Goal: Find specific page/section

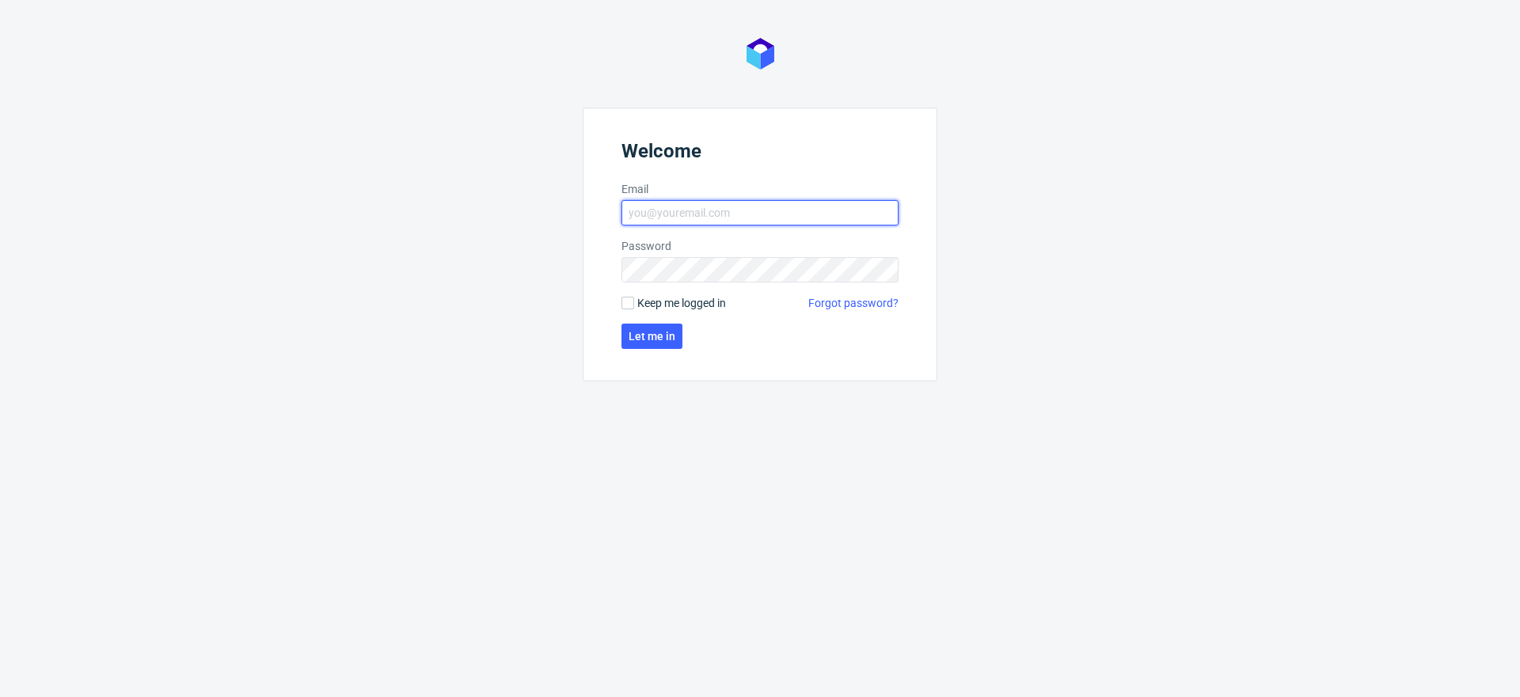
type input "[EMAIL_ADDRESS][PERSON_NAME][DOMAIN_NAME]"
click at [646, 301] on span "Keep me logged in" at bounding box center [681, 303] width 89 height 16
click at [634, 301] on input "Keep me logged in" at bounding box center [627, 303] width 13 height 13
checkbox input "true"
click at [652, 336] on span "Let me in" at bounding box center [652, 336] width 47 height 11
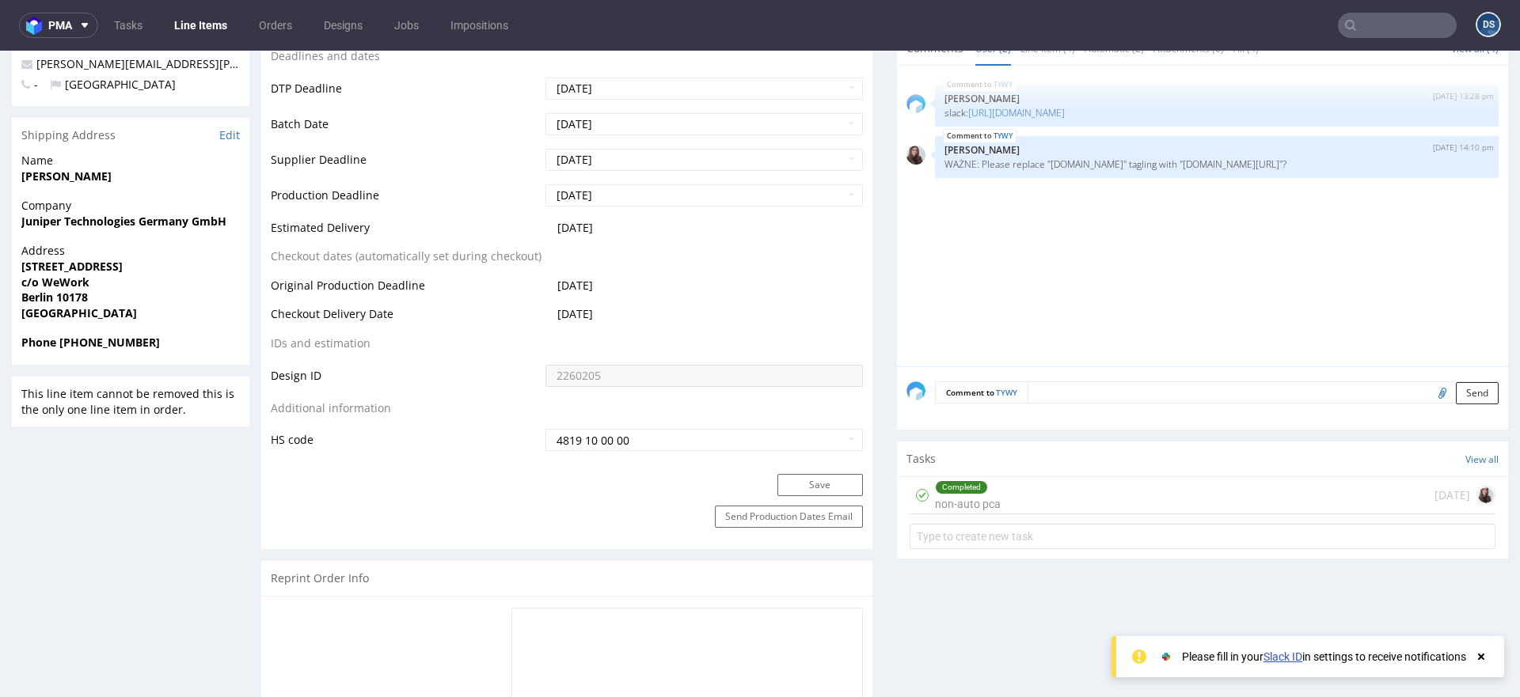
scroll to position [498, 0]
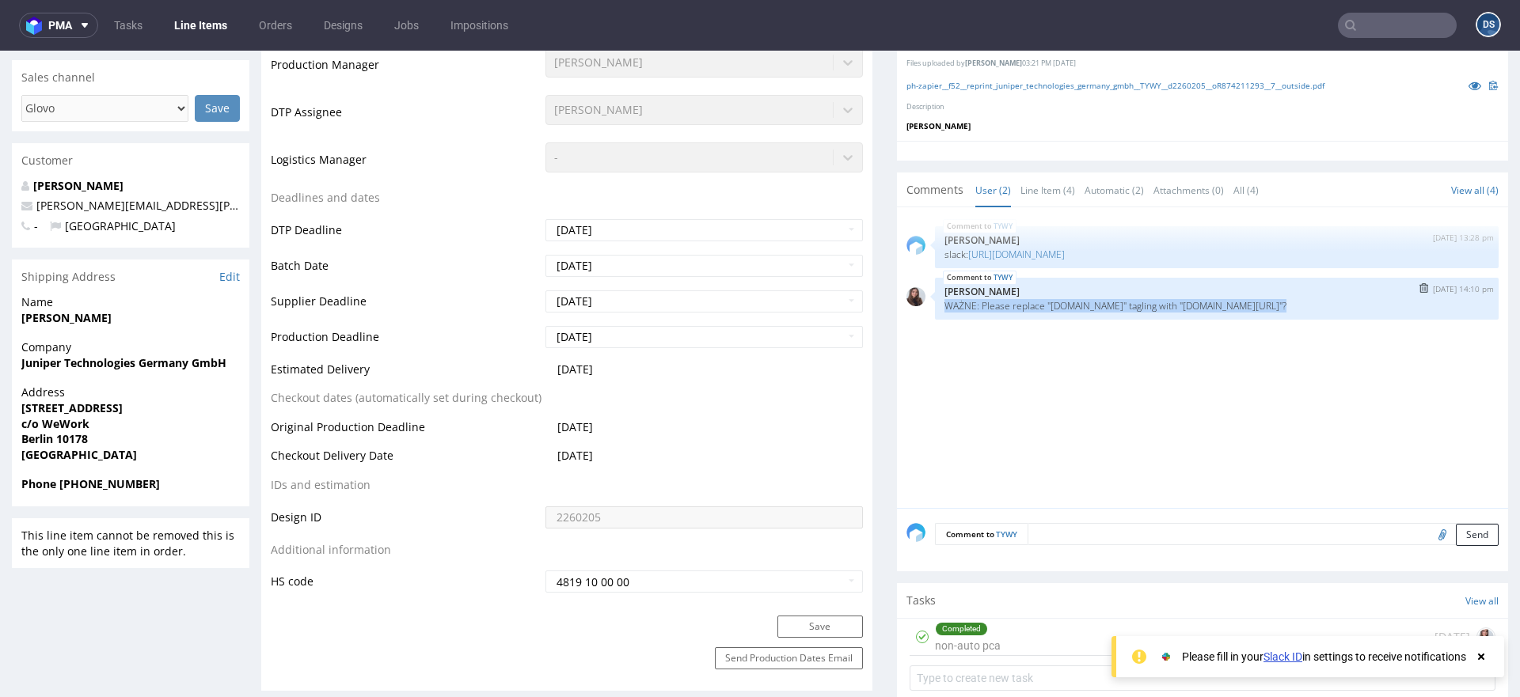
drag, startPoint x: 979, startPoint y: 298, endPoint x: 1119, endPoint y: 314, distance: 141.0
click at [1119, 314] on div "TYWY [DATE] 14:10 pm [PERSON_NAME] WAŻNE: Please replace "[DOMAIN_NAME]" taglin…" at bounding box center [1217, 299] width 564 height 42
click at [414, 306] on td "Supplier Deadline" at bounding box center [406, 307] width 271 height 36
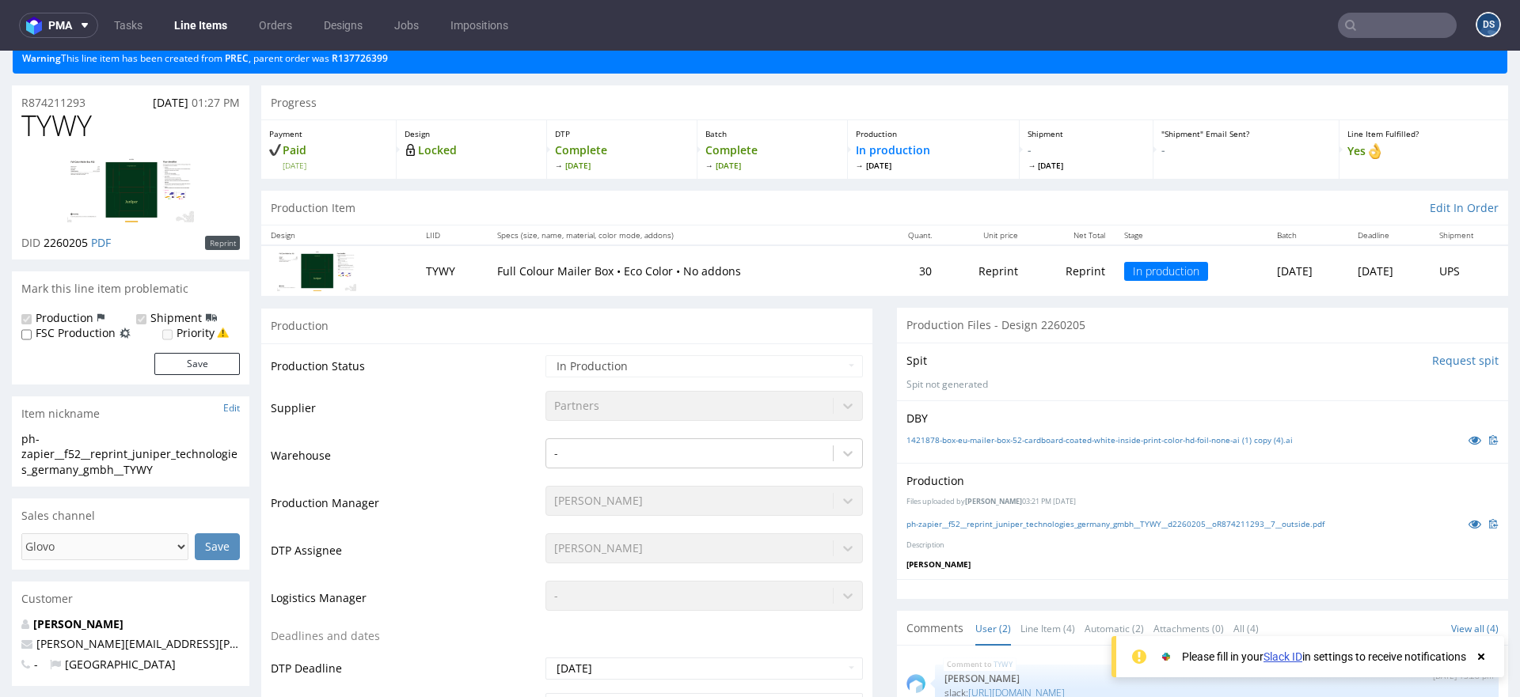
scroll to position [60, 0]
